Goal: Download file/media

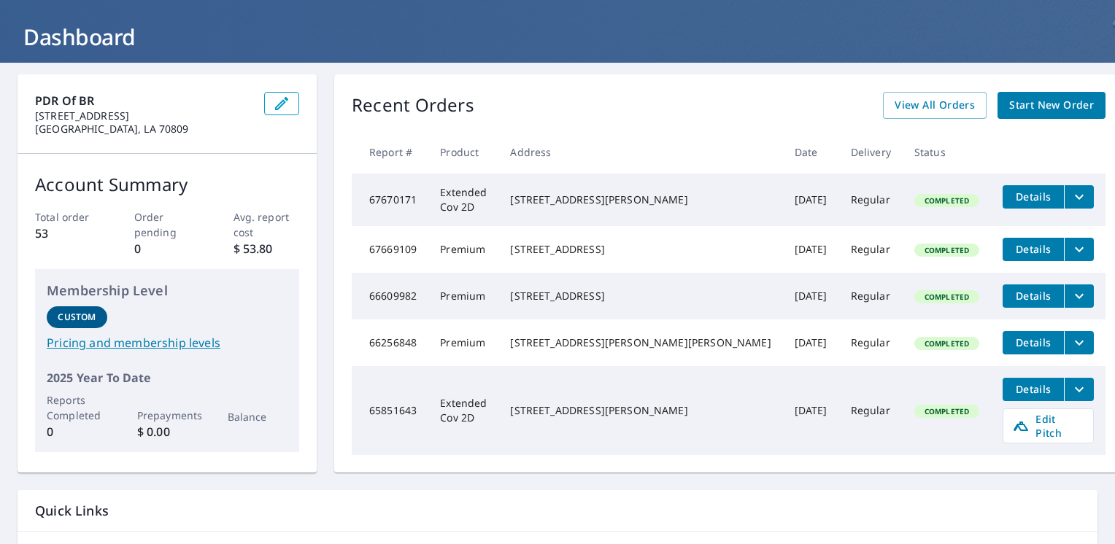
scroll to position [73, 0]
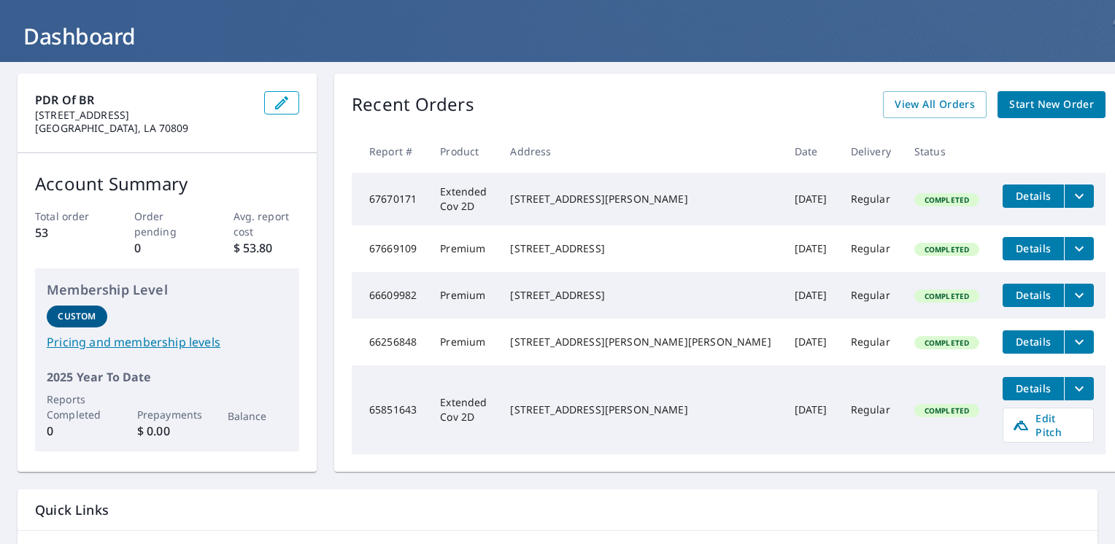
click at [1011, 194] on span "Details" at bounding box center [1033, 196] width 44 height 14
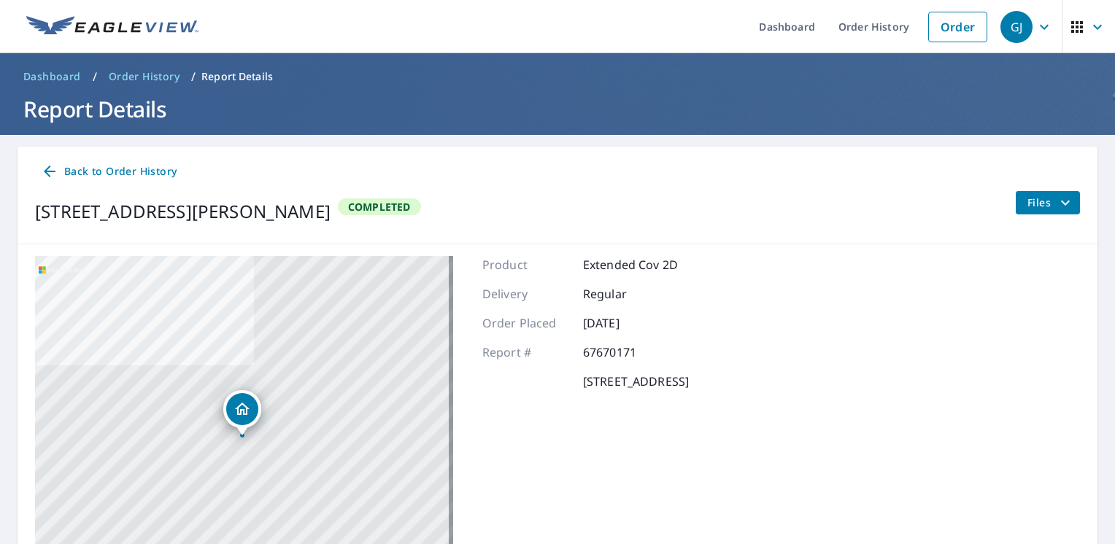
click at [1027, 206] on span "Files" at bounding box center [1050, 203] width 47 height 18
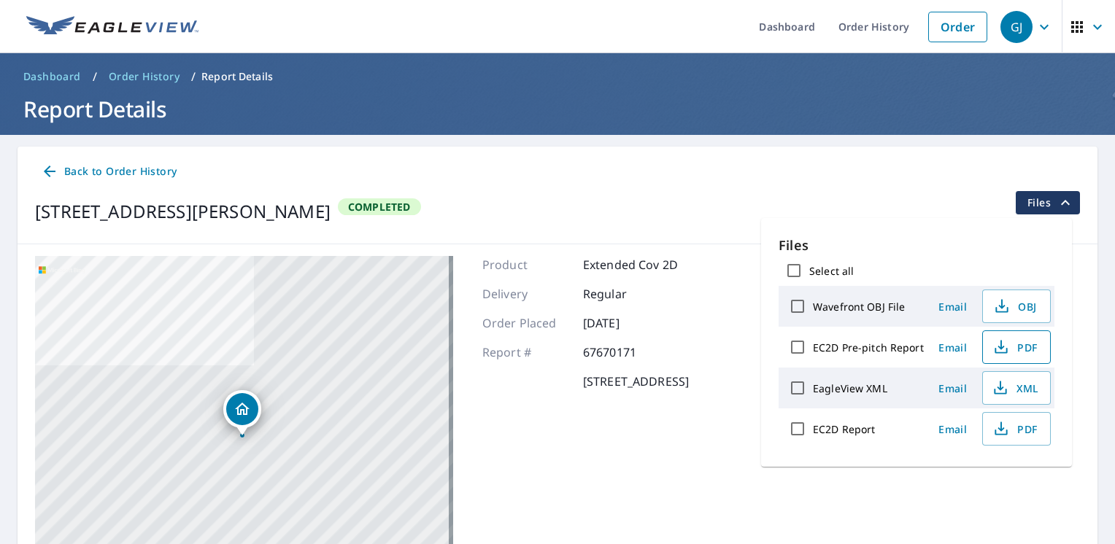
click at [1006, 351] on icon "button" at bounding box center [1001, 347] width 18 height 18
click at [595, 177] on div "Back to Order History" at bounding box center [557, 171] width 1045 height 27
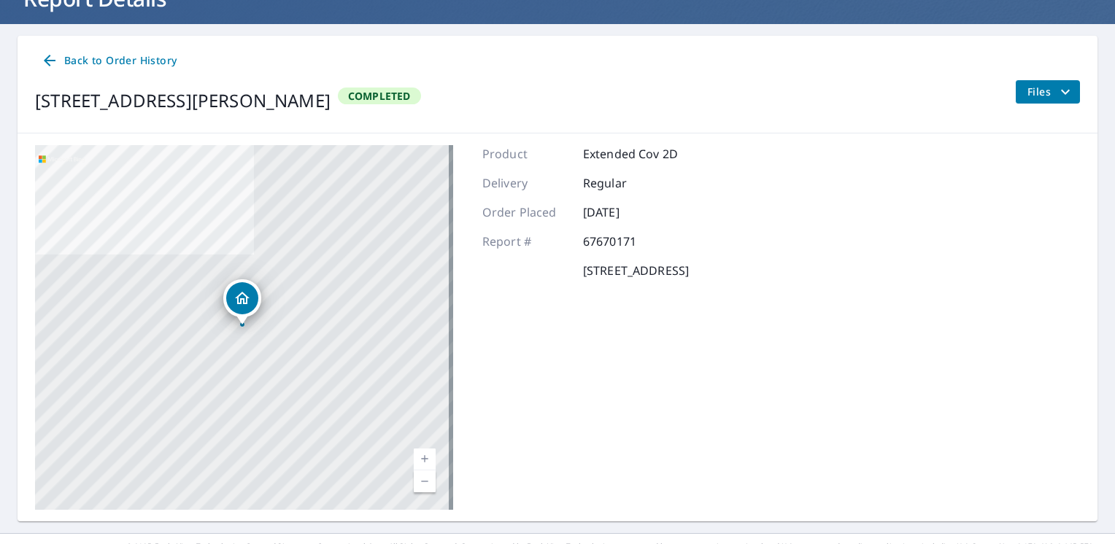
scroll to position [136, 0]
